Goal: Consume media (video, audio): Consume media (video, audio)

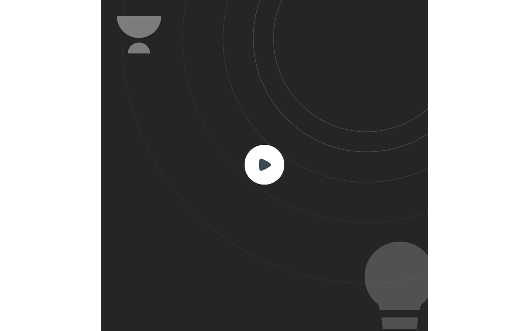
scroll to position [274, 271]
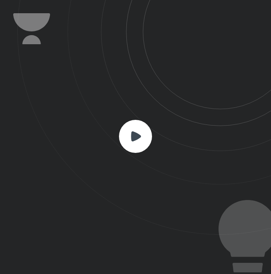
click at [138, 135] on icon at bounding box center [136, 136] width 10 height 10
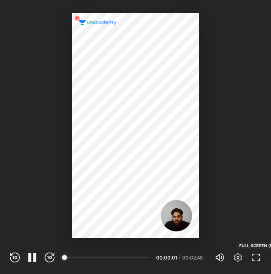
click at [255, 256] on icon "button" at bounding box center [256, 257] width 10 height 10
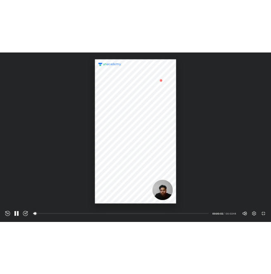
scroll to position [331, 529]
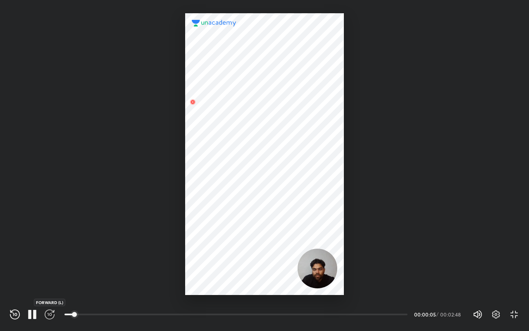
click at [49, 274] on icon "button" at bounding box center [50, 314] width 10 height 10
click at [34, 274] on icon "button" at bounding box center [34, 314] width 3 height 9
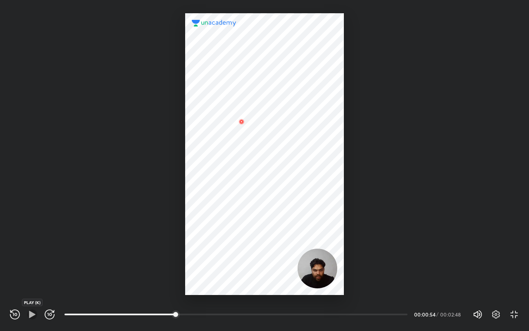
click at [33, 274] on icon "button" at bounding box center [32, 313] width 6 height 7
click at [47, 274] on icon "button" at bounding box center [50, 314] width 10 height 10
click at [18, 274] on icon "button" at bounding box center [15, 314] width 10 height 10
click at [13, 274] on icon "button" at bounding box center [12, 313] width 1 height 3
click at [220, 137] on div at bounding box center [264, 153] width 158 height 281
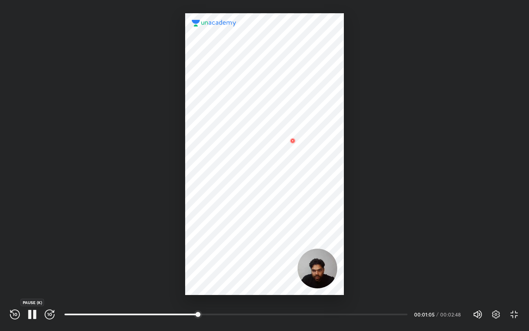
click at [33, 274] on icon "button" at bounding box center [32, 314] width 10 height 10
drag, startPoint x: 272, startPoint y: 88, endPoint x: 279, endPoint y: 92, distance: 8.3
click at [271, 93] on div at bounding box center [264, 153] width 158 height 281
drag, startPoint x: 276, startPoint y: 89, endPoint x: 281, endPoint y: 90, distance: 4.3
click at [271, 90] on div at bounding box center [264, 153] width 158 height 281
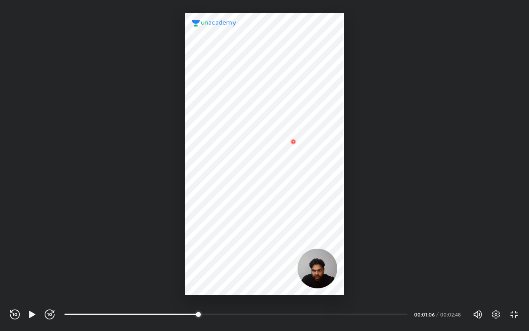
drag, startPoint x: 269, startPoint y: 75, endPoint x: 275, endPoint y: 86, distance: 12.0
click at [271, 75] on div at bounding box center [264, 153] width 158 height 281
drag, startPoint x: 276, startPoint y: 116, endPoint x: 302, endPoint y: 129, distance: 30.1
click at [271, 132] on div at bounding box center [264, 153] width 158 height 281
drag, startPoint x: 298, startPoint y: 134, endPoint x: 304, endPoint y: 134, distance: 6.2
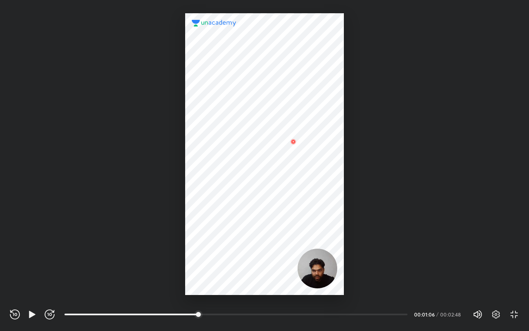
click at [271, 134] on div at bounding box center [264, 153] width 158 height 281
drag, startPoint x: 273, startPoint y: 114, endPoint x: 295, endPoint y: 117, distance: 21.7
click at [271, 117] on div at bounding box center [264, 153] width 158 height 281
drag, startPoint x: 280, startPoint y: 141, endPoint x: 296, endPoint y: 145, distance: 16.5
click at [271, 145] on div at bounding box center [264, 153] width 158 height 281
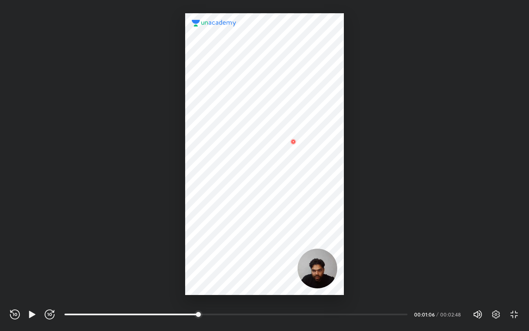
click at [271, 147] on div at bounding box center [264, 147] width 529 height 295
click at [28, 274] on icon "button" at bounding box center [32, 314] width 10 height 10
click at [14, 274] on icon "button" at bounding box center [15, 314] width 10 height 10
click at [32, 274] on icon "button" at bounding box center [32, 314] width 10 height 10
click at [26, 274] on div "REWIND (J) PLAY (K) FORWARD (L)" at bounding box center [32, 314] width 45 height 10
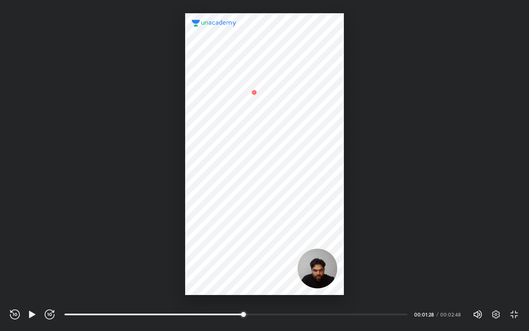
click at [27, 274] on icon "button" at bounding box center [32, 314] width 10 height 10
click at [33, 274] on icon "button" at bounding box center [32, 314] width 10 height 10
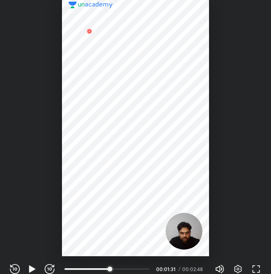
scroll to position [41049, 41053]
